Goal: Navigation & Orientation: Find specific page/section

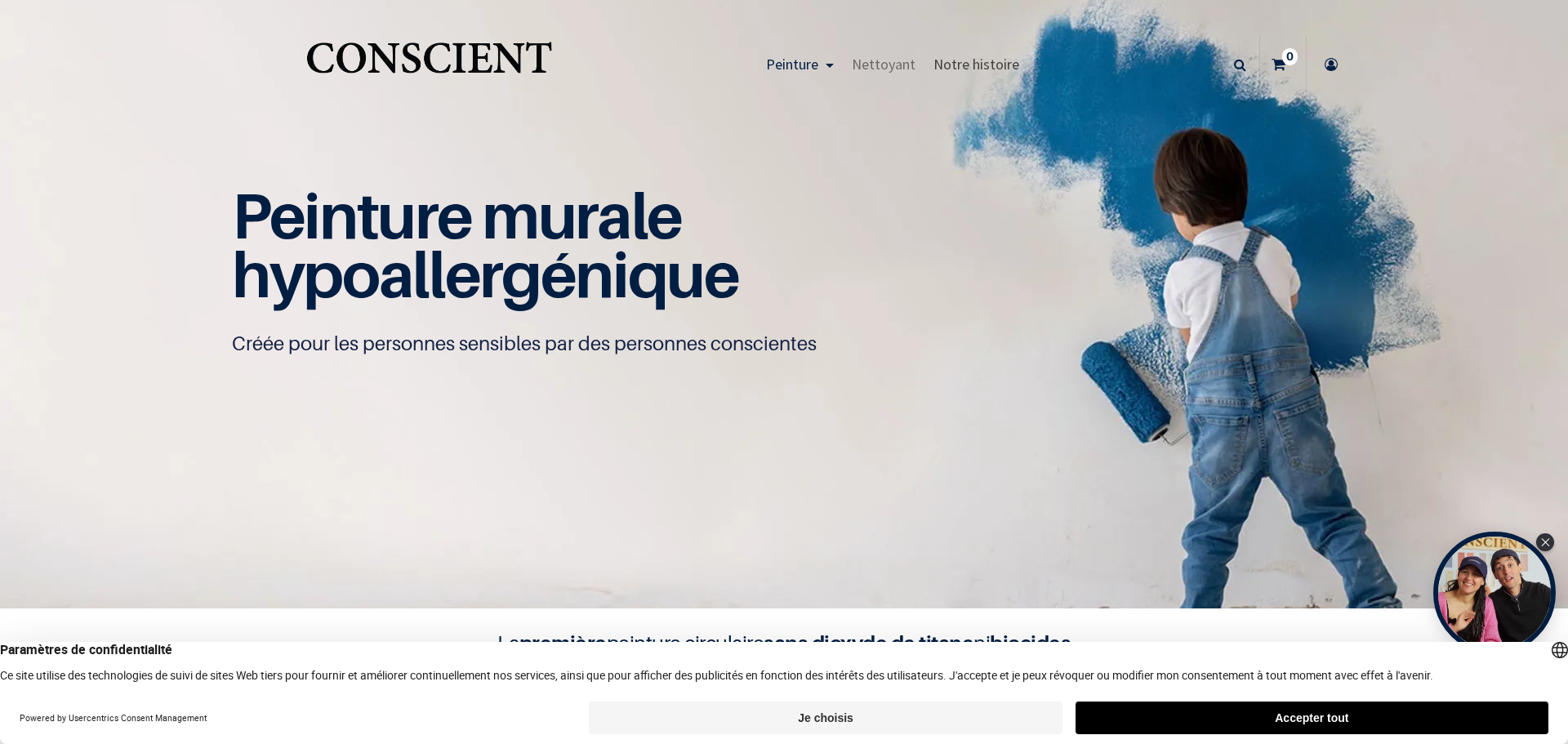
click at [1001, 65] on span "Notre histoire" at bounding box center [976, 65] width 86 height 19
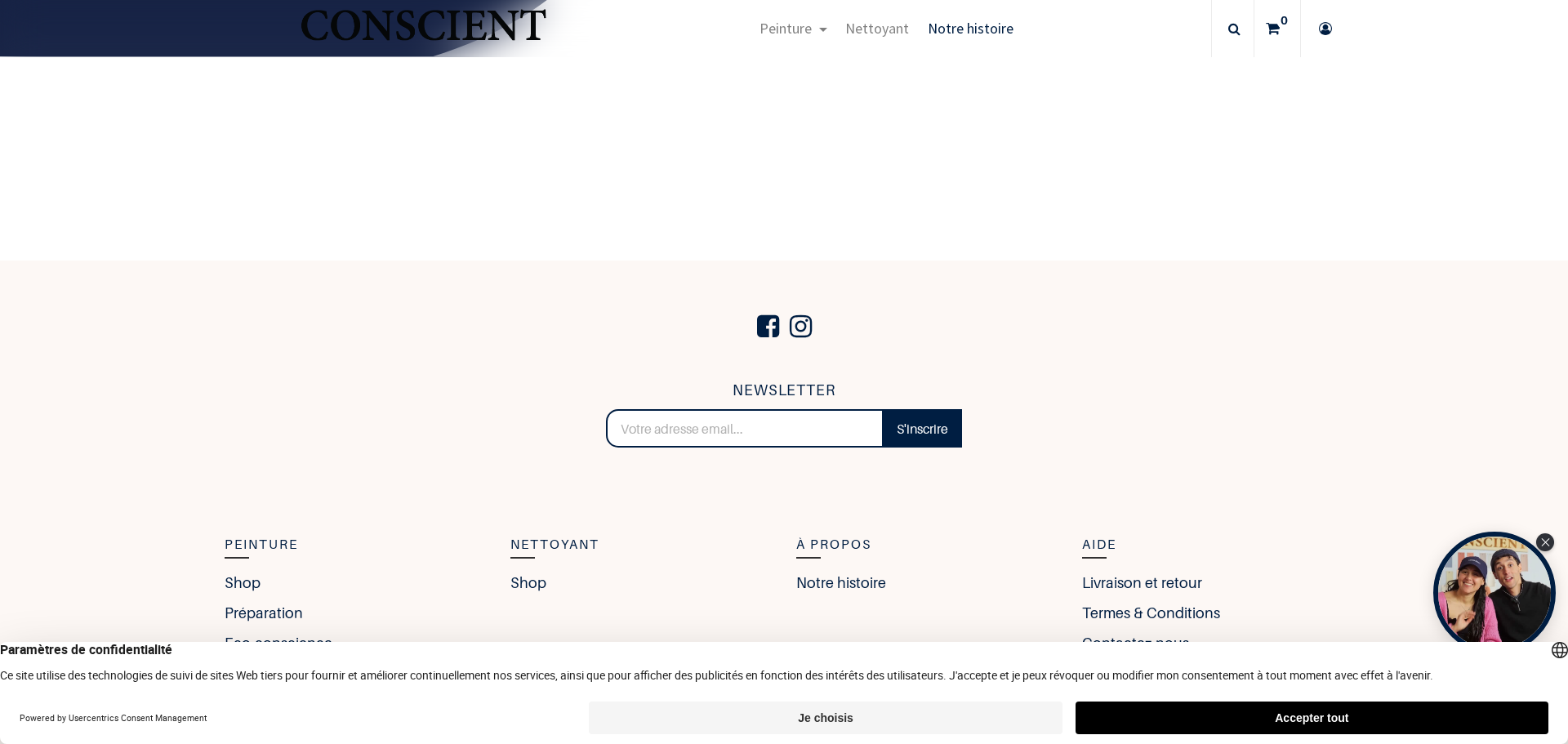
scroll to position [2806, 0]
